Goal: Task Accomplishment & Management: Use online tool/utility

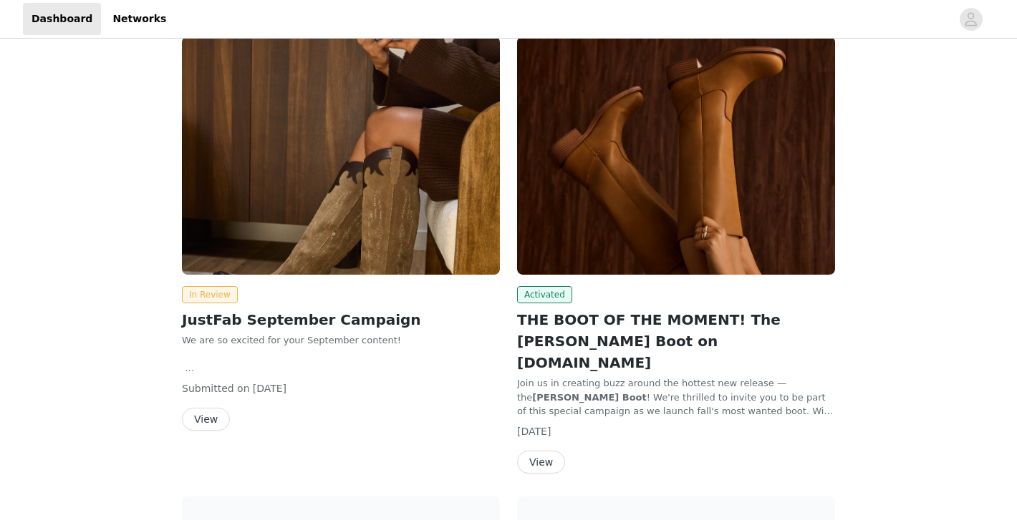
scroll to position [104, 0]
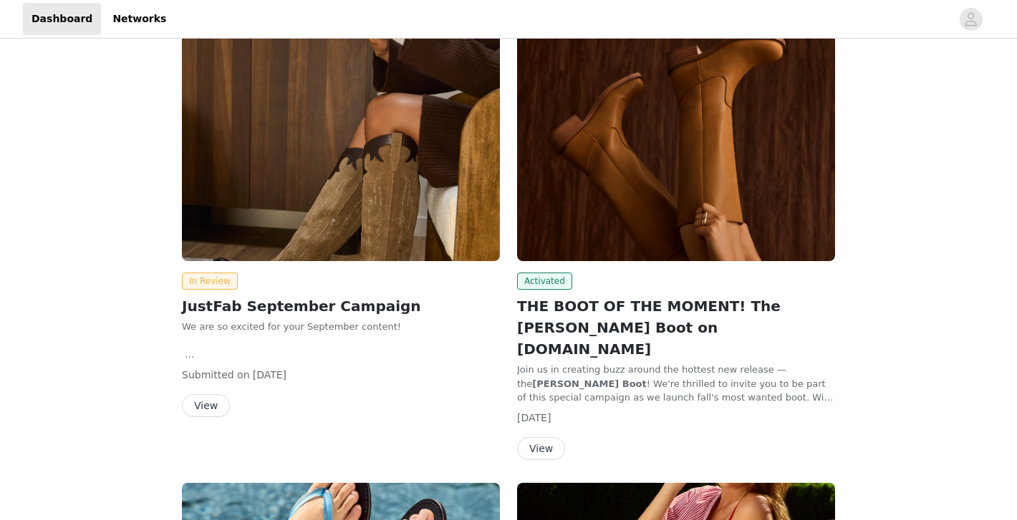
click at [540, 437] on button "View" at bounding box center [541, 448] width 48 height 23
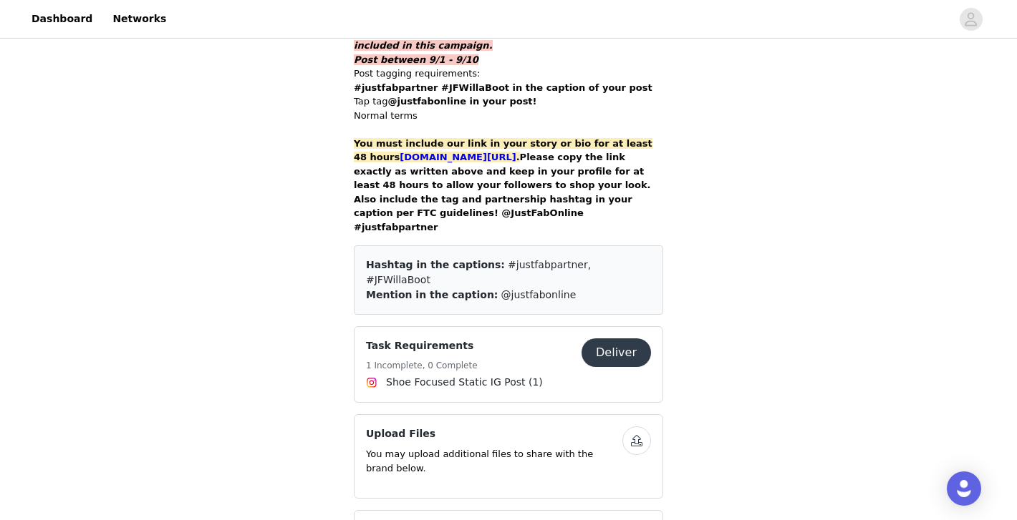
scroll to position [1100, 0]
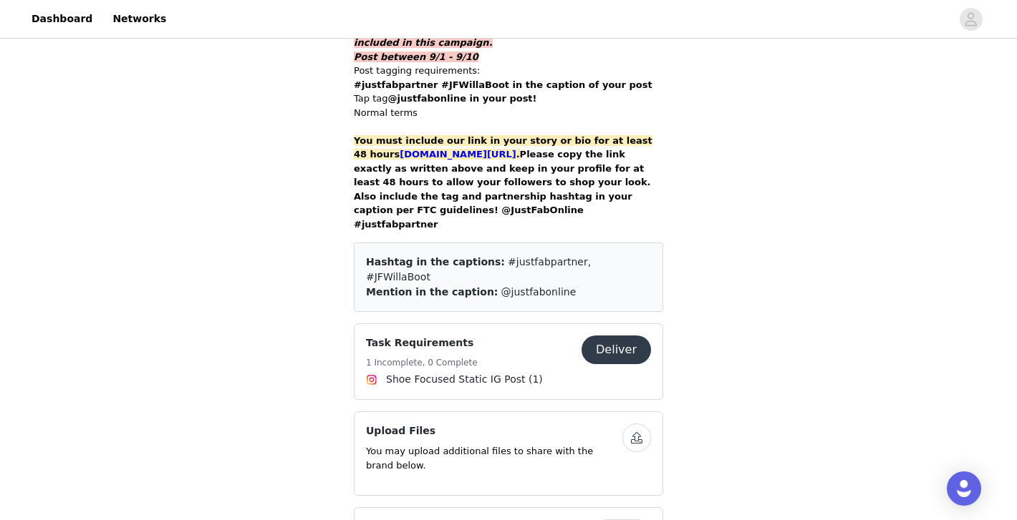
click at [616, 336] on button "Deliver" at bounding box center [615, 350] width 69 height 29
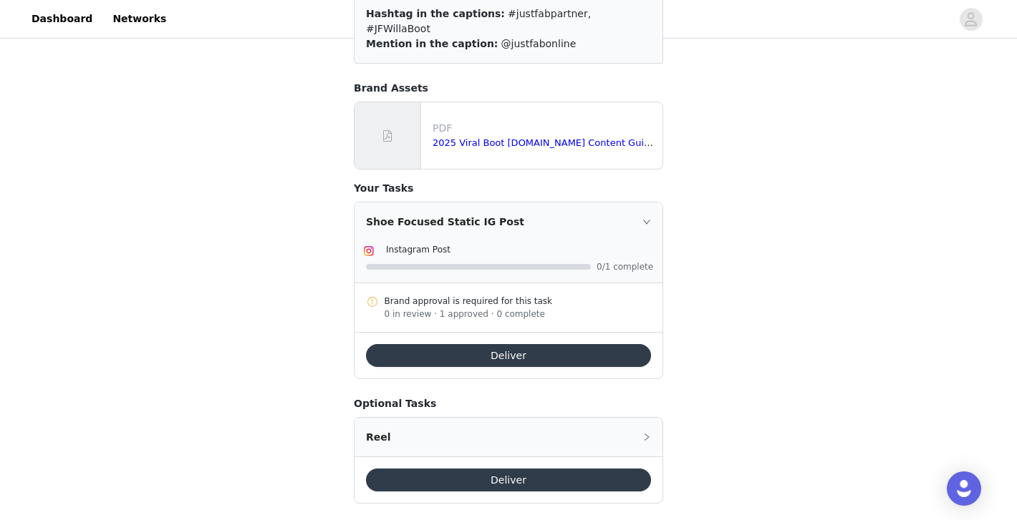
scroll to position [185, 0]
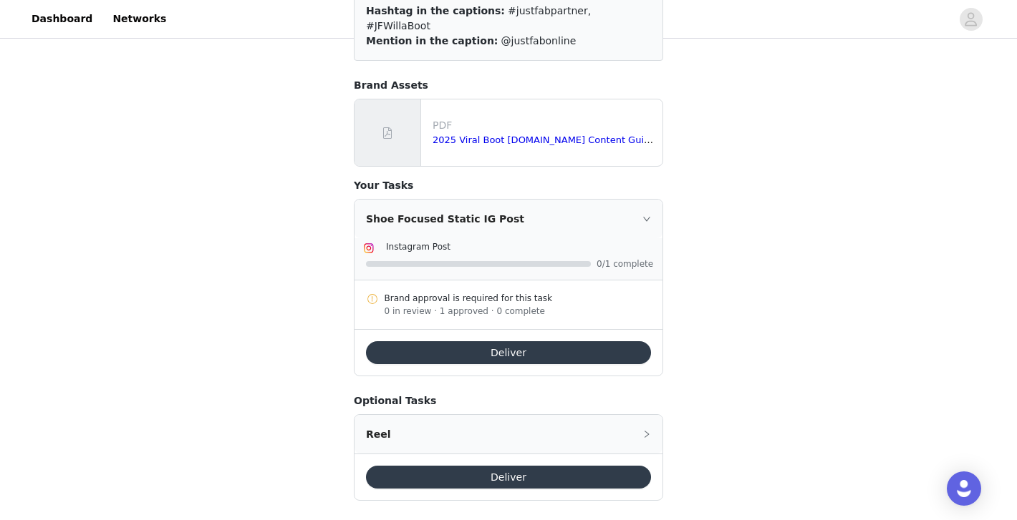
click at [493, 305] on div "0 in review · 1 approved · 0 complete" at bounding box center [517, 311] width 267 height 13
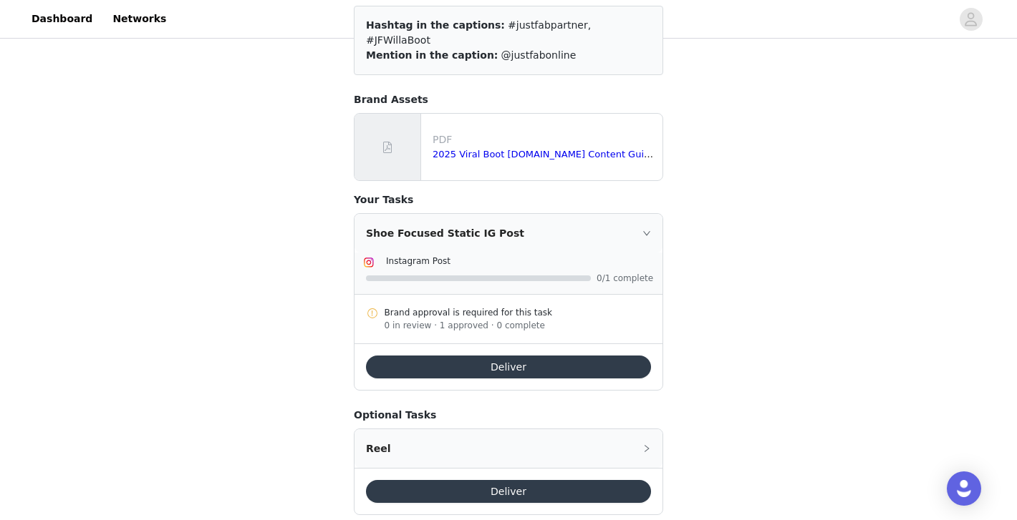
scroll to position [170, 0]
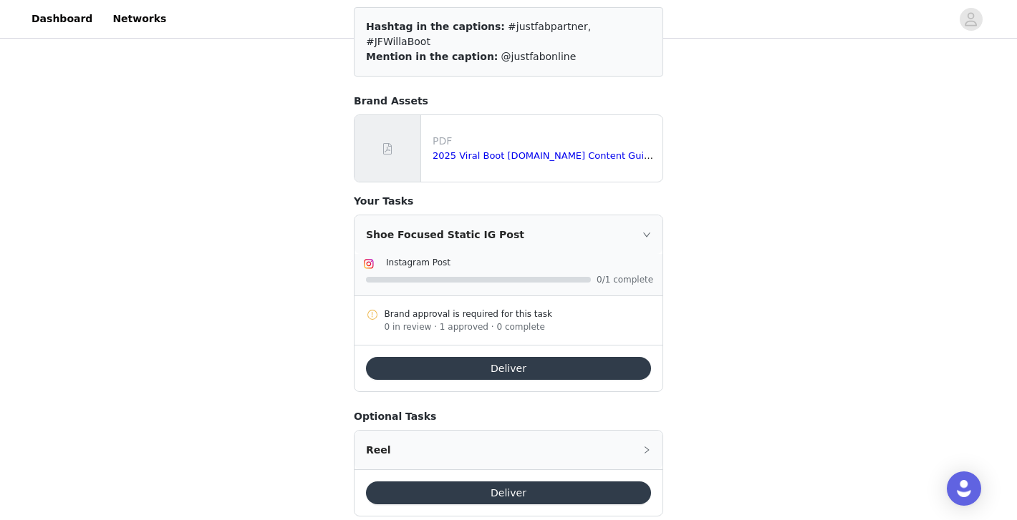
click at [644, 231] on icon "icon: right" at bounding box center [646, 235] width 9 height 9
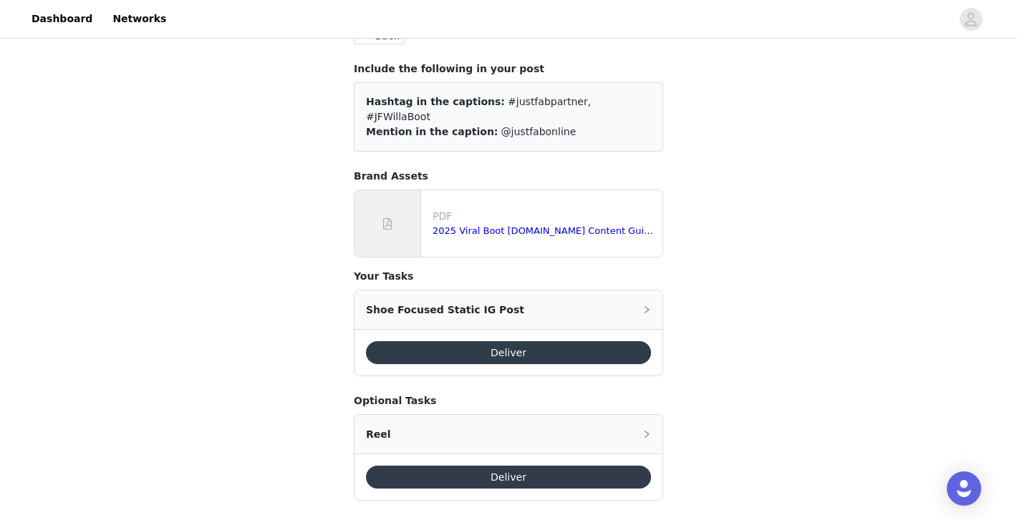
click at [639, 292] on div "Shoe Focused Static IG Post" at bounding box center [508, 310] width 308 height 39
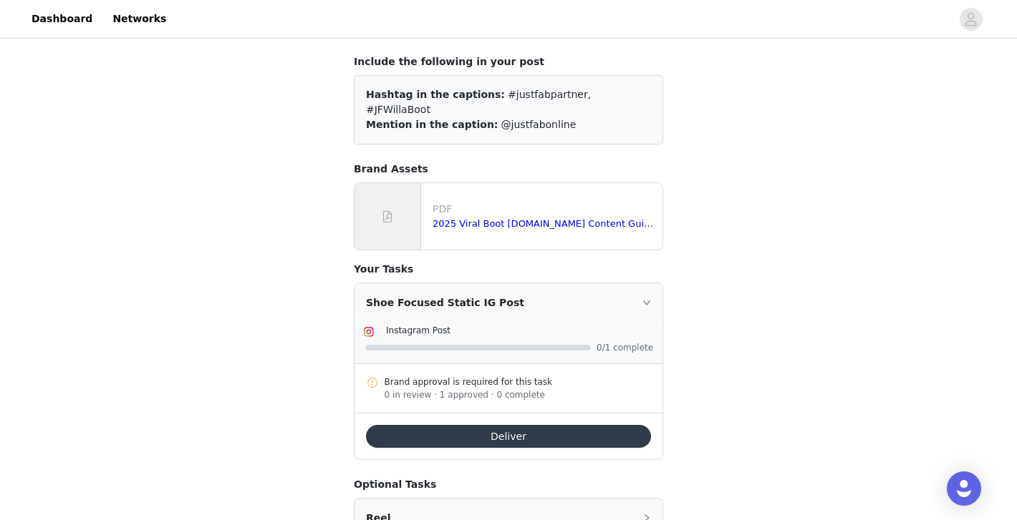
scroll to position [170, 0]
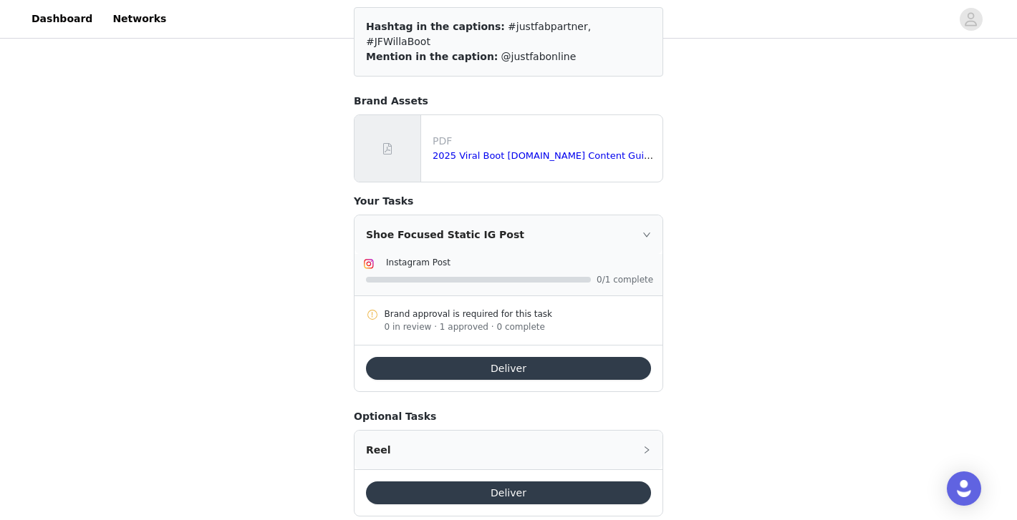
click at [566, 357] on button "Deliver" at bounding box center [508, 368] width 285 height 23
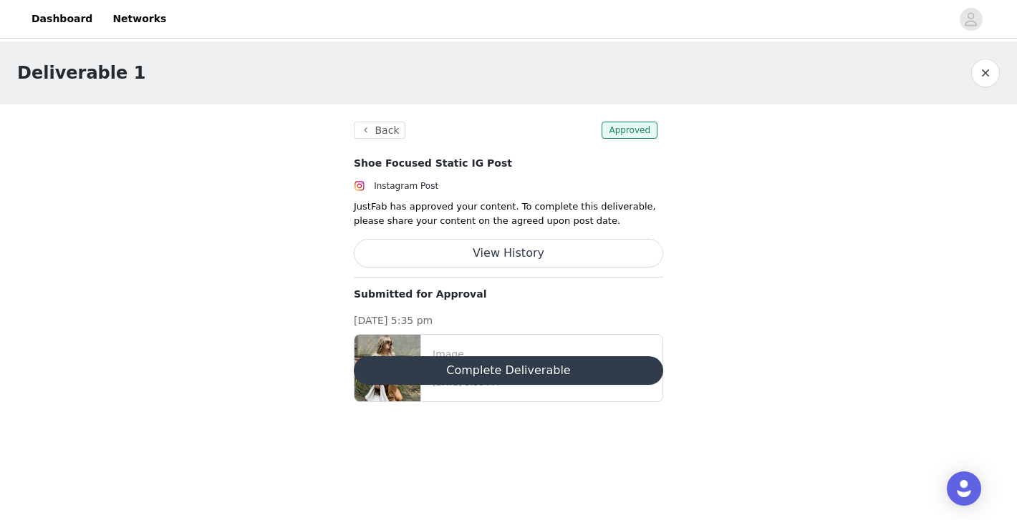
click at [441, 255] on button "View History" at bounding box center [508, 253] width 309 height 29
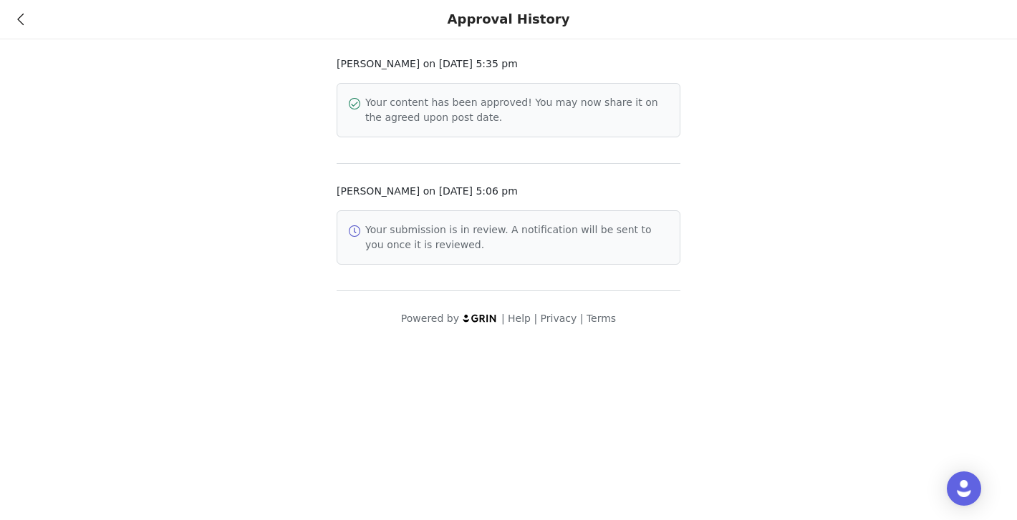
click at [20, 23] on icon at bounding box center [20, 19] width 6 height 10
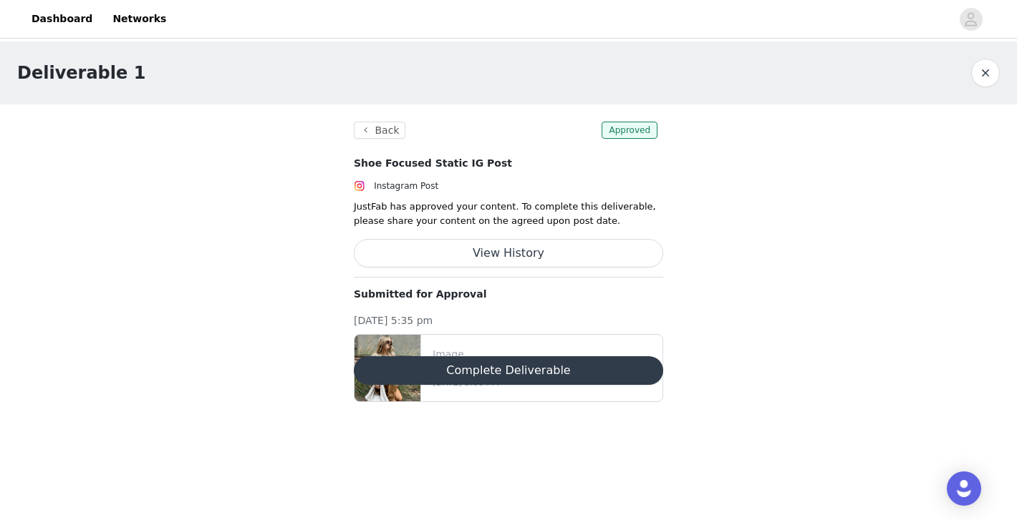
click at [415, 373] on button "Complete Deliverable" at bounding box center [508, 371] width 309 height 29
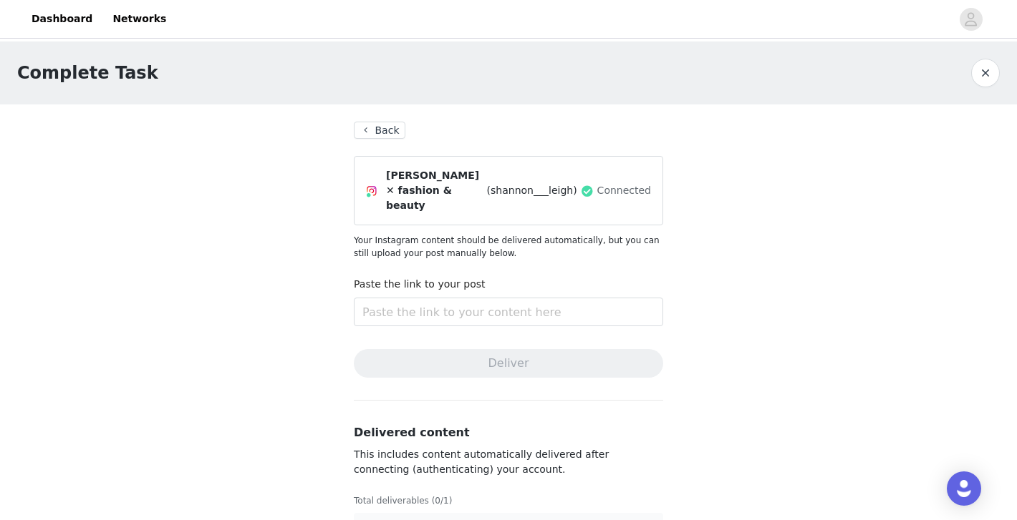
click at [394, 130] on button "Back" at bounding box center [380, 130] width 52 height 17
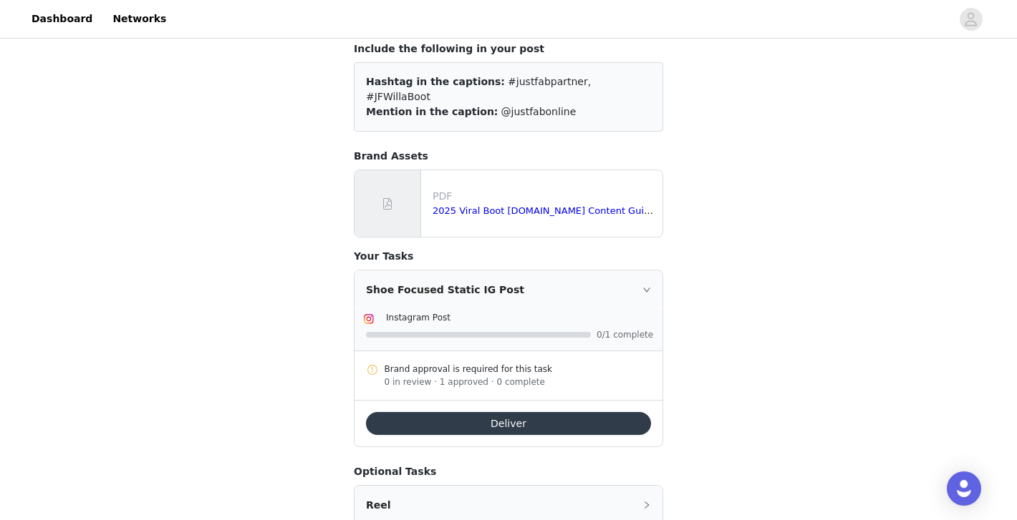
scroll to position [120, 0]
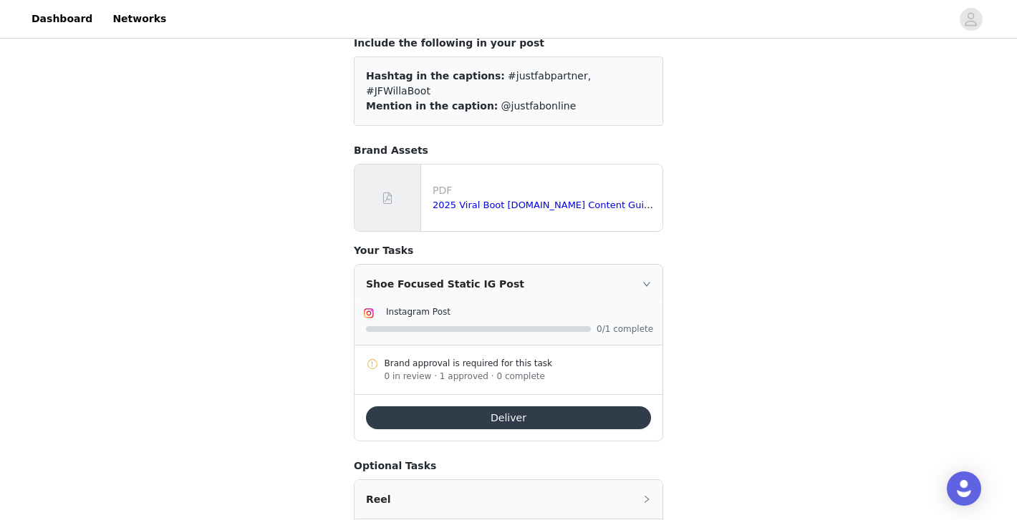
click at [646, 274] on div "Shoe Focused Static IG Post" at bounding box center [508, 284] width 308 height 39
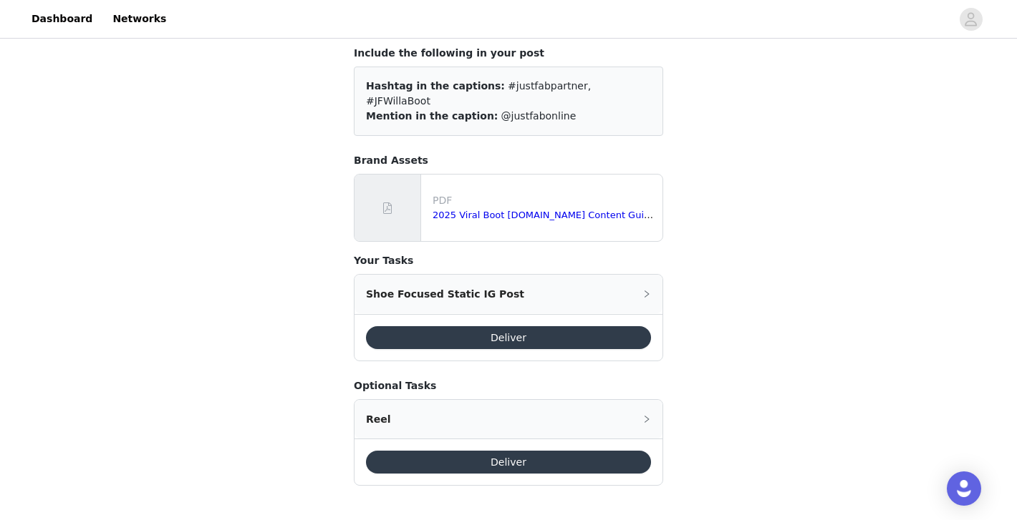
scroll to position [94, 0]
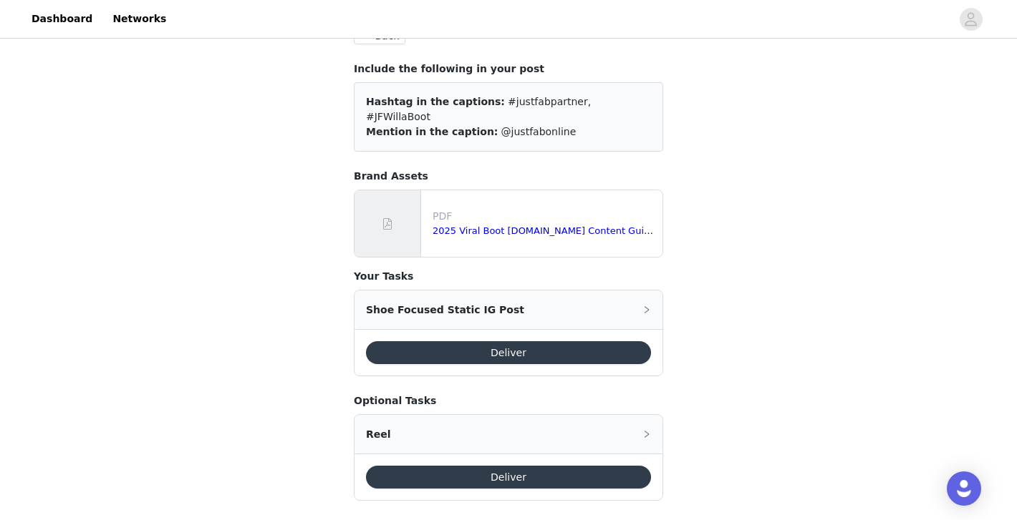
click at [548, 346] on button "Deliver" at bounding box center [508, 352] width 285 height 23
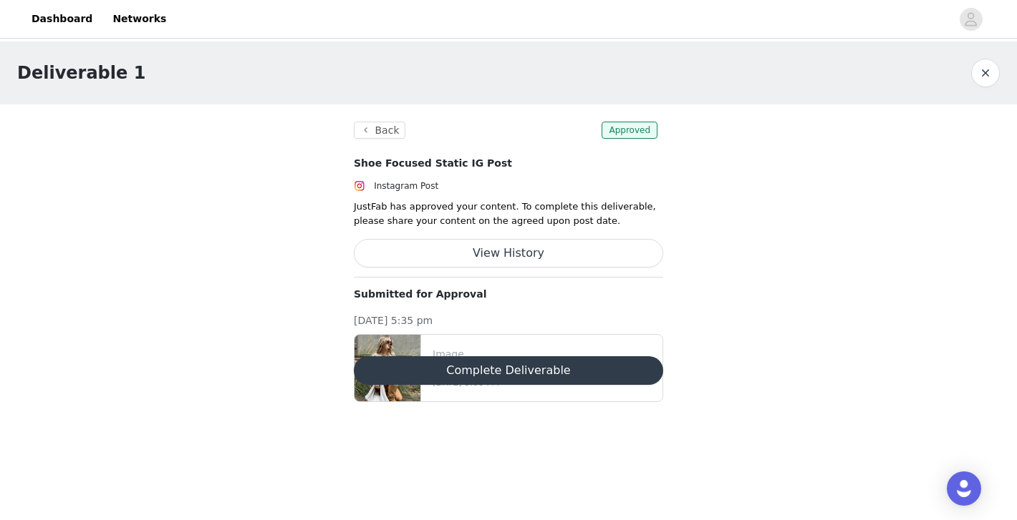
click at [403, 350] on img at bounding box center [387, 368] width 66 height 67
click at [399, 344] on img at bounding box center [387, 368] width 66 height 67
click at [419, 401] on img at bounding box center [387, 368] width 66 height 67
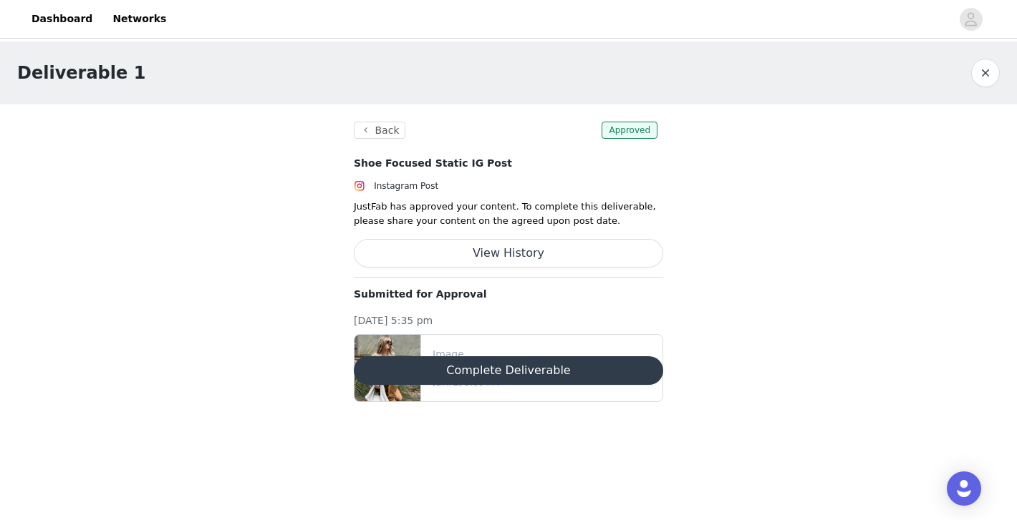
click at [419, 401] on img at bounding box center [387, 368] width 66 height 67
click at [404, 343] on img at bounding box center [387, 368] width 66 height 67
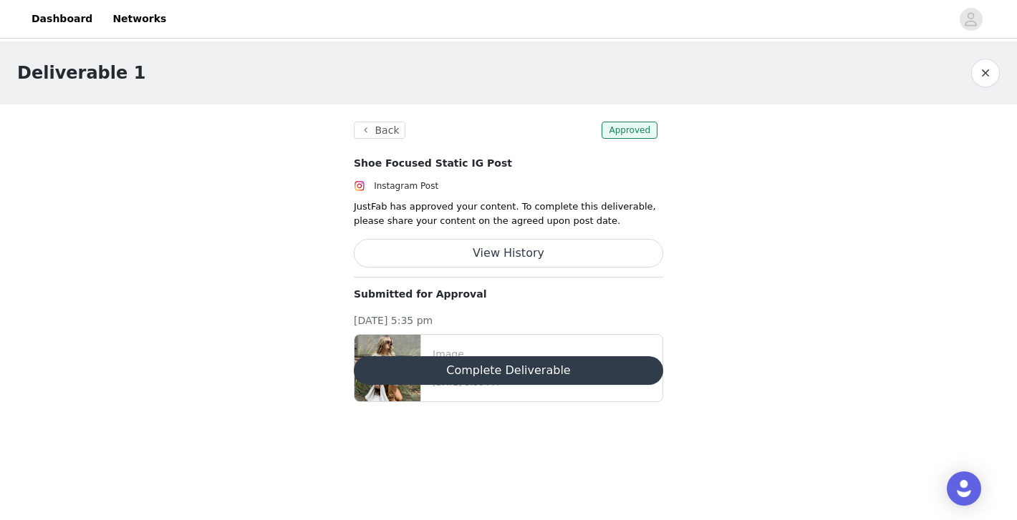
click at [404, 343] on img at bounding box center [387, 368] width 66 height 67
click at [441, 354] on p "Image" at bounding box center [544, 354] width 224 height 15
click at [445, 388] on p "[DATE] 5:06 PM" at bounding box center [544, 383] width 224 height 13
click at [398, 357] on button "Complete Deliverable" at bounding box center [508, 371] width 309 height 29
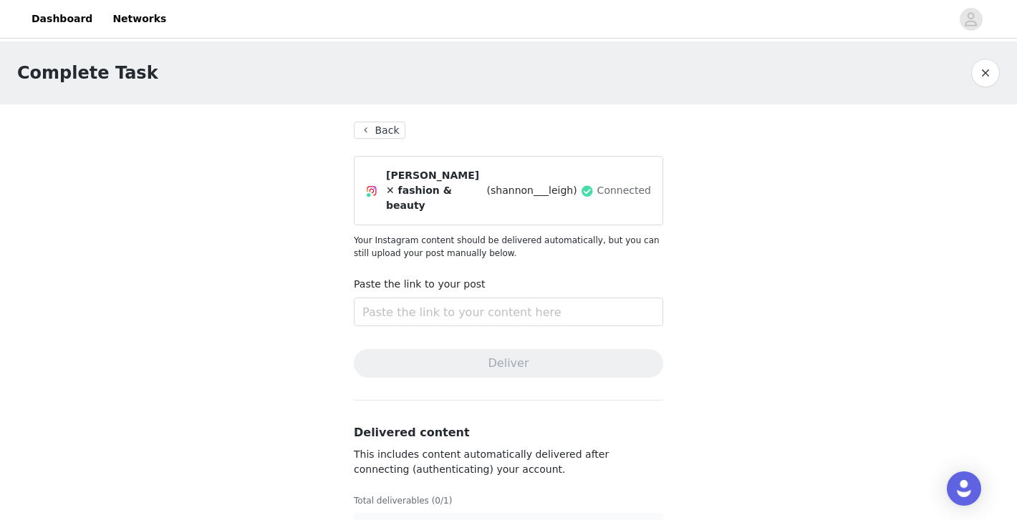
scroll to position [31, 0]
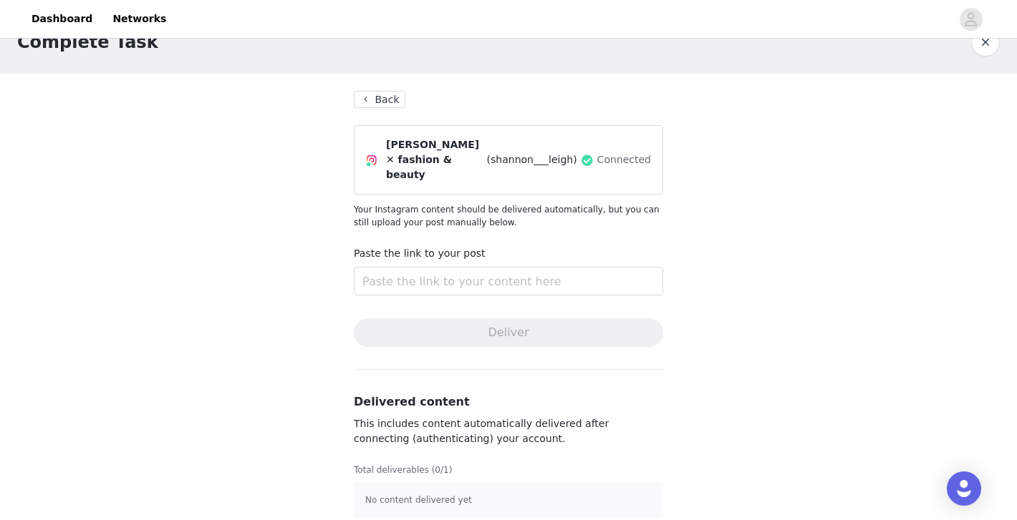
click at [389, 105] on button "Back" at bounding box center [380, 99] width 52 height 17
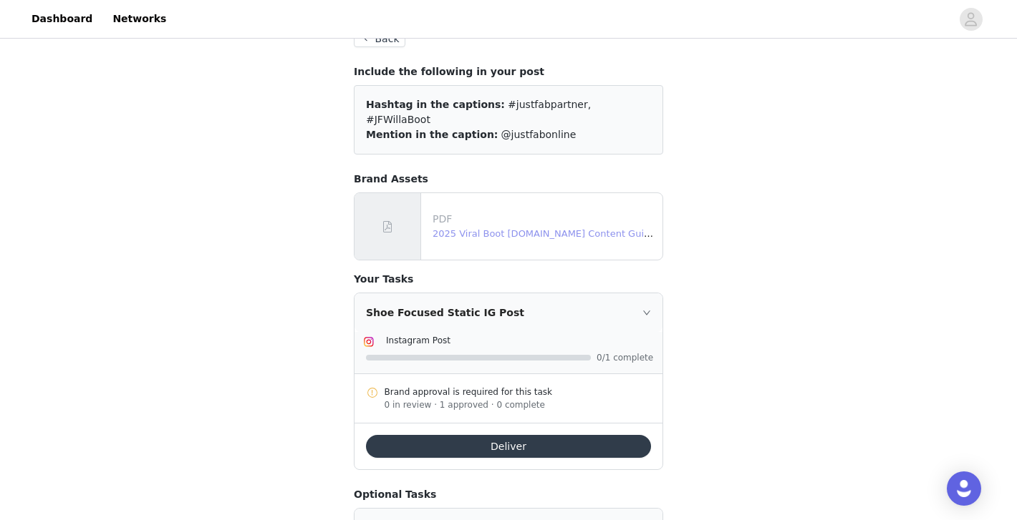
scroll to position [185, 0]
